Goal: Find specific page/section: Find specific page/section

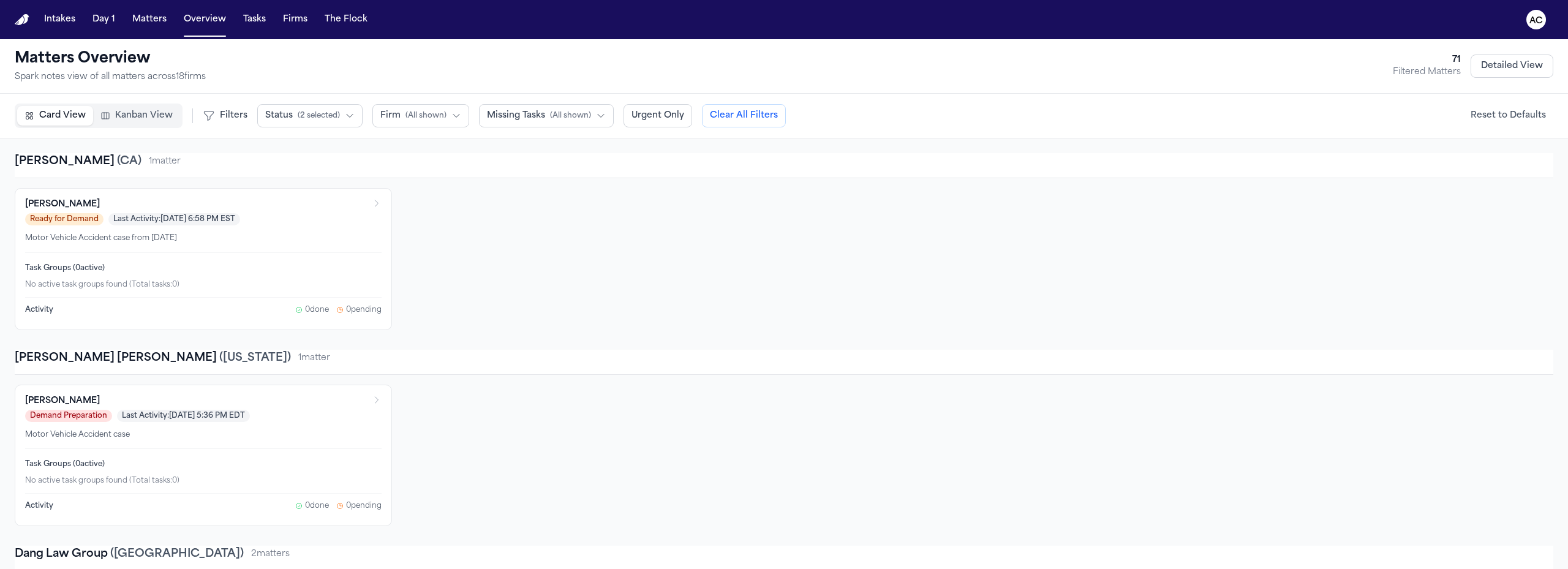
scroll to position [2388, 0]
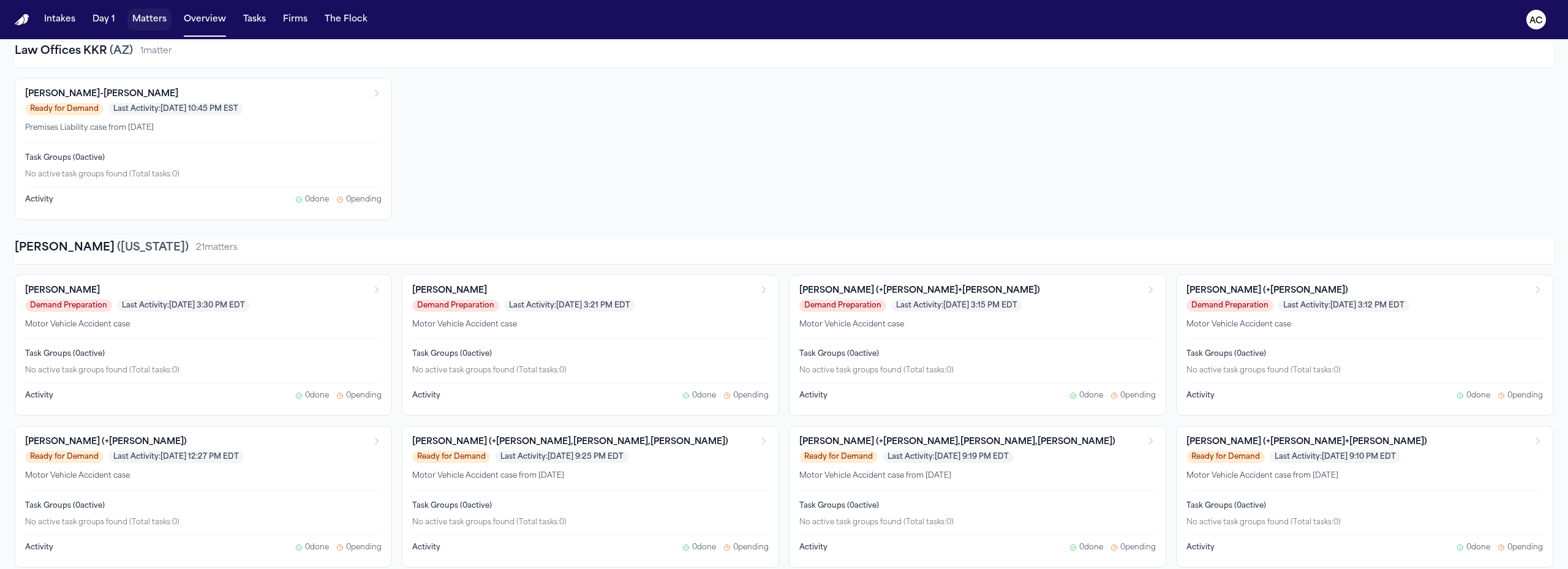
drag, startPoint x: 144, startPoint y: 19, endPoint x: 1324, endPoint y: 0, distance: 1180.2
click at [145, 19] on button "Matters" at bounding box center [149, 20] width 44 height 22
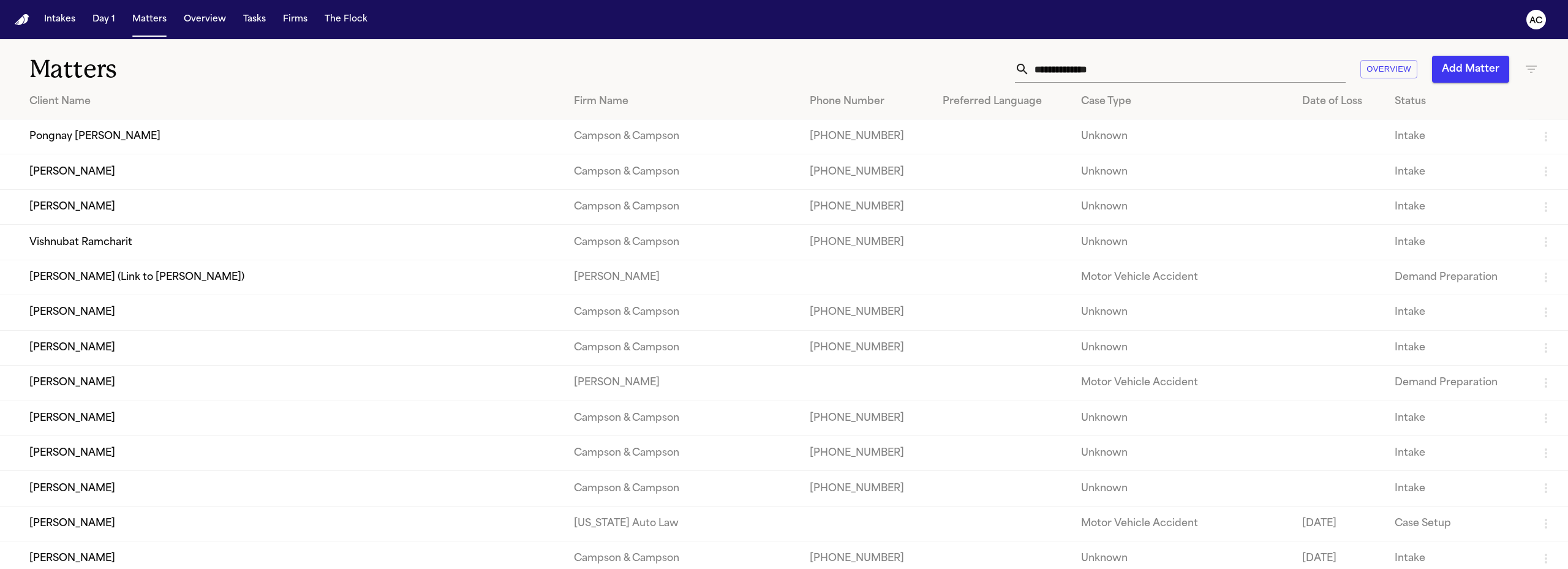
click at [1190, 68] on input "text" at bounding box center [1188, 69] width 316 height 27
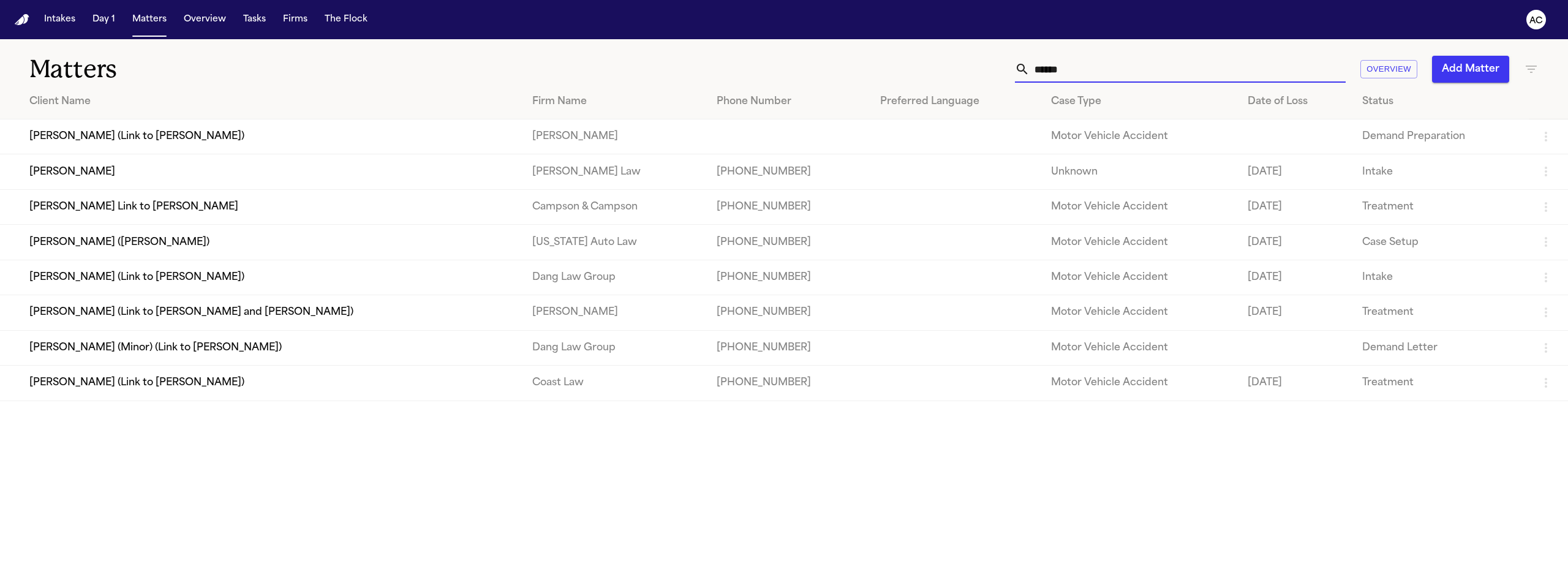
type input "*******"
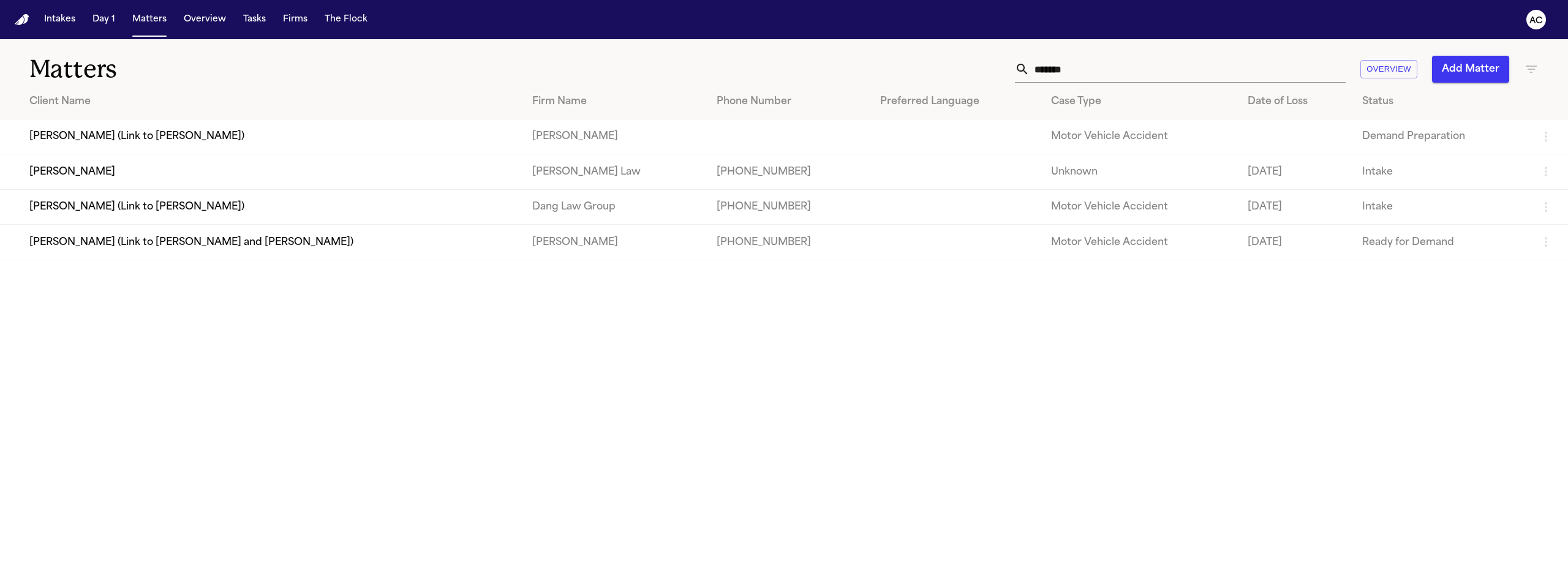
click at [87, 137] on td "[PERSON_NAME] (Link to [PERSON_NAME])" at bounding box center [261, 137] width 523 height 35
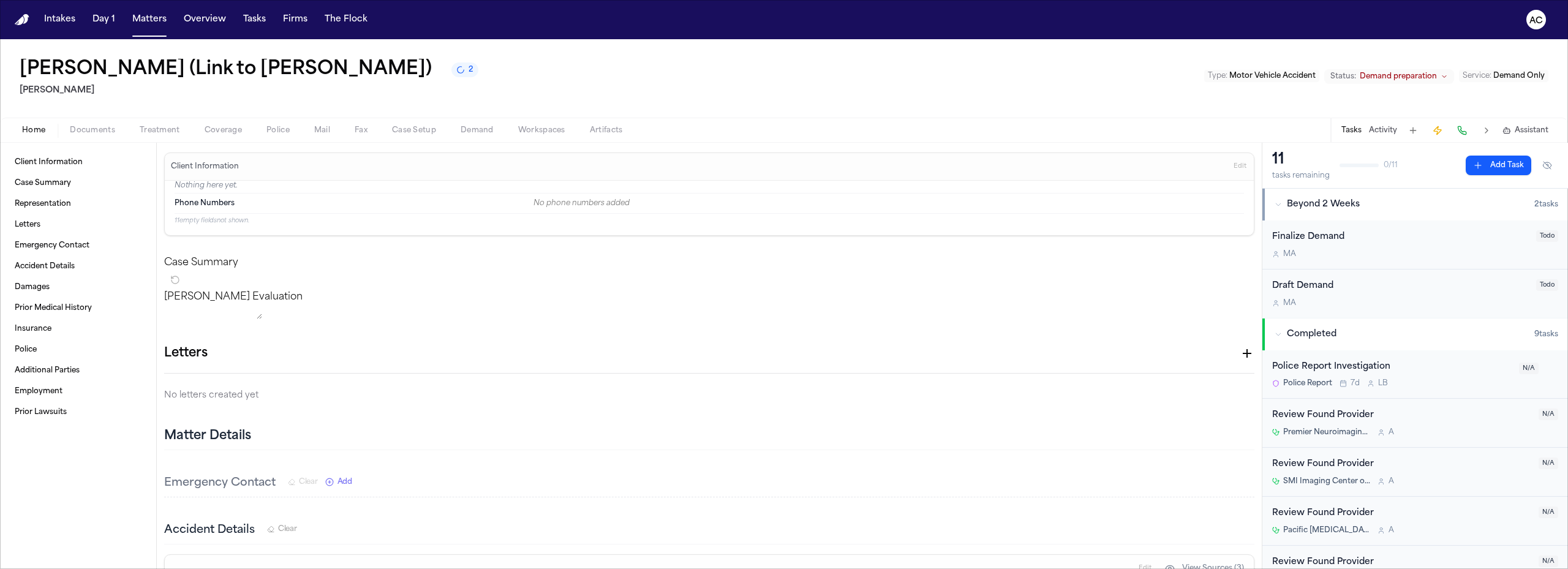
click at [475, 130] on span "Demand" at bounding box center [477, 131] width 33 height 10
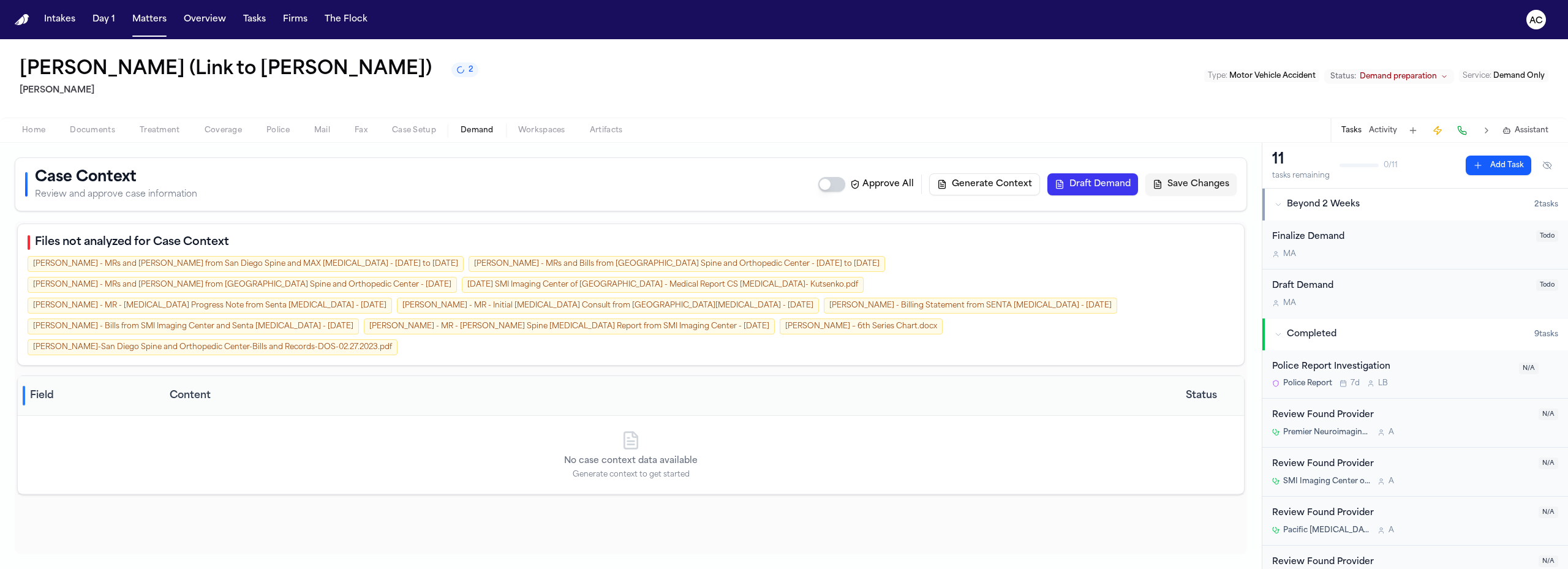
click at [137, 265] on div "[PERSON_NAME] - MRs and [PERSON_NAME] from San Diego Spine and MAX [MEDICAL_DAT…" at bounding box center [245, 264] width 436 height 16
click at [96, 194] on p "Review and approve case information" at bounding box center [116, 194] width 162 height 12
click at [151, 268] on div "[PERSON_NAME] - MRs and [PERSON_NAME] from San Diego Spine and MAX [MEDICAL_DAT…" at bounding box center [245, 264] width 436 height 16
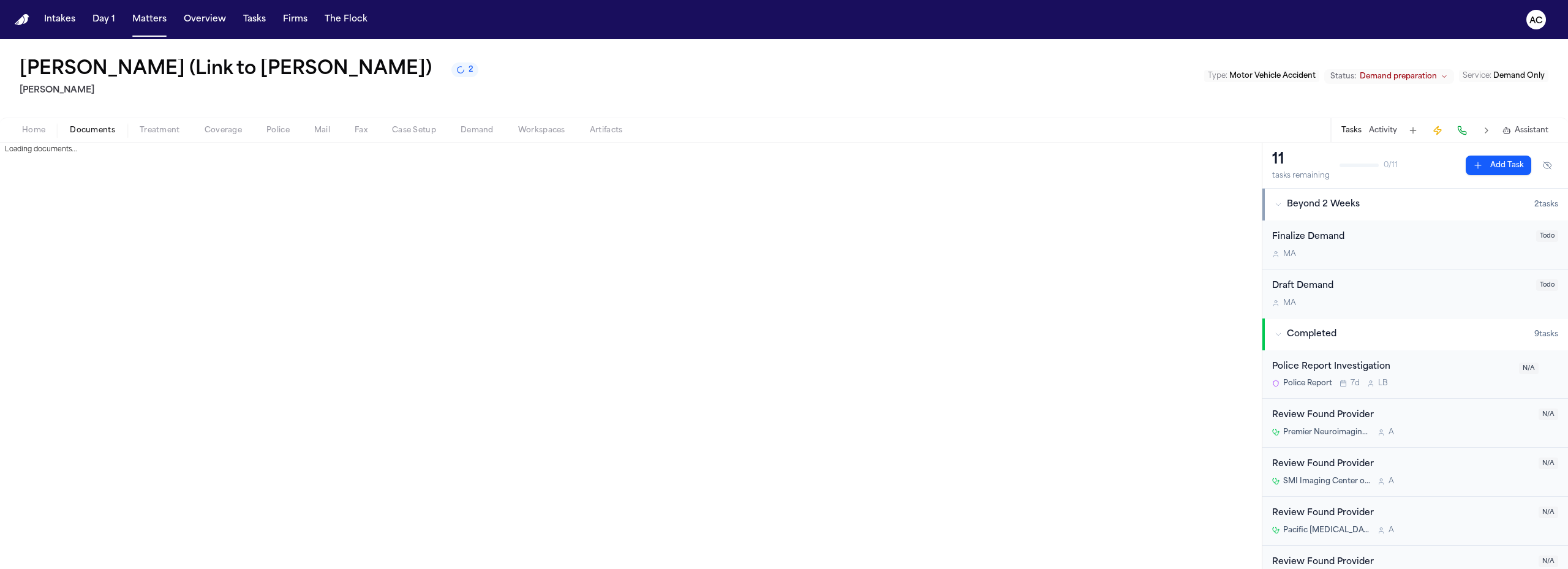
click at [106, 135] on button "Documents" at bounding box center [93, 130] width 70 height 14
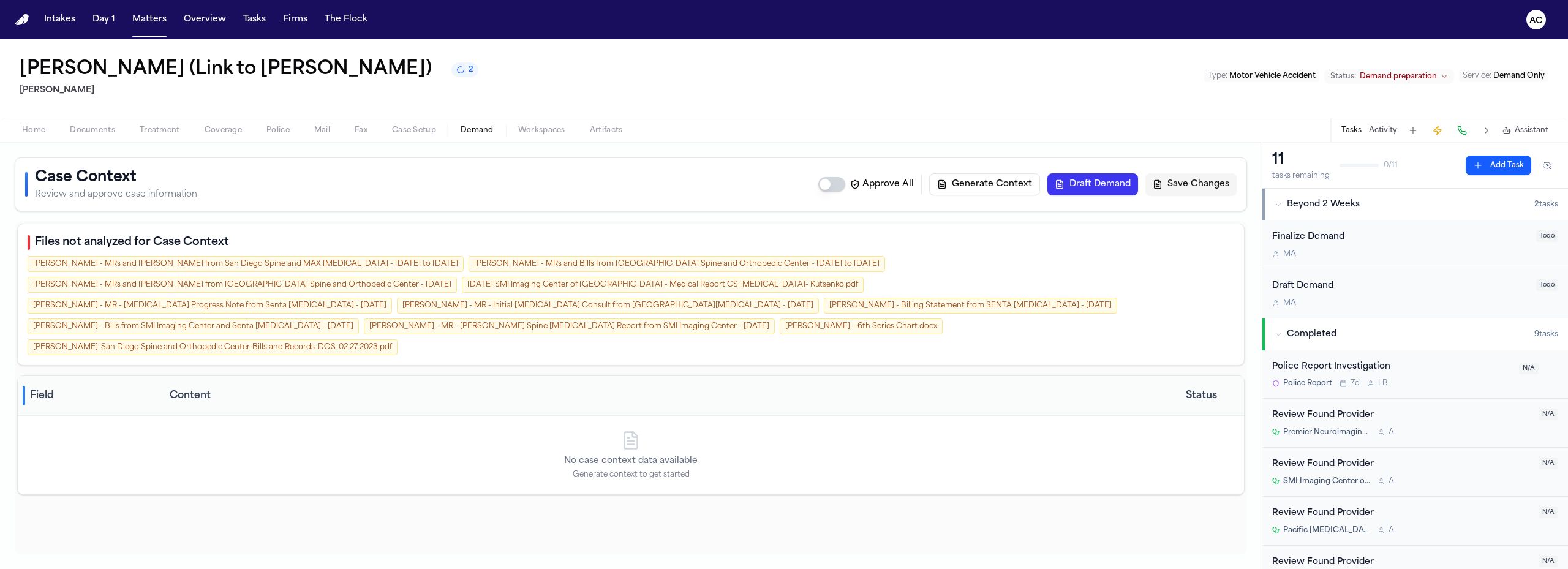
click at [479, 130] on span "Demand" at bounding box center [477, 131] width 33 height 10
click at [189, 262] on div "[PERSON_NAME] - MRs and [PERSON_NAME] from San Diego Spine and MAX [MEDICAL_DAT…" at bounding box center [245, 264] width 436 height 16
drag, startPoint x: 309, startPoint y: 256, endPoint x: 381, endPoint y: 254, distance: 72.0
click at [310, 256] on div "[PERSON_NAME] - MRs and [PERSON_NAME] from San Diego Spine and MAX [MEDICAL_DAT…" at bounding box center [245, 264] width 436 height 16
click at [398, 339] on div "[PERSON_NAME]-San Diego Spine and Orthopedic Center-Bills and Records-DOS-02.27…" at bounding box center [213, 347] width 370 height 16
